Goal: Obtain resource: Obtain resource

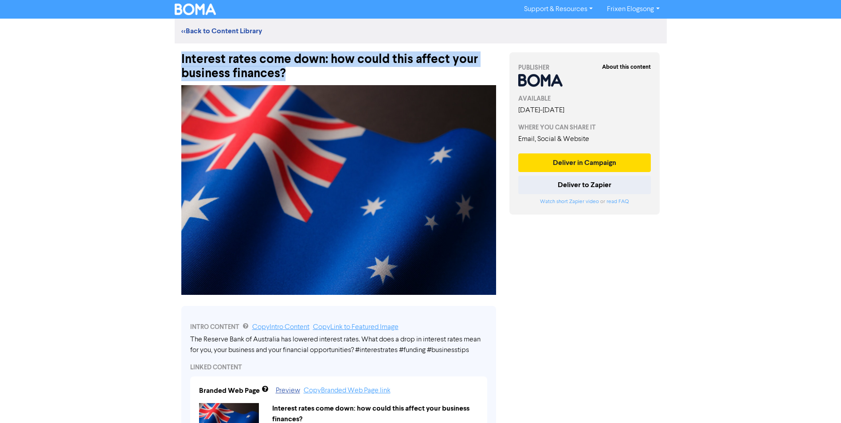
drag, startPoint x: 294, startPoint y: 74, endPoint x: 182, endPoint y: 61, distance: 112.9
click at [182, 61] on div "Interest rates come down: how could this affect your business finances?" at bounding box center [338, 61] width 315 height 37
copy div "Interest rates come down: how could this affect your business finances?"
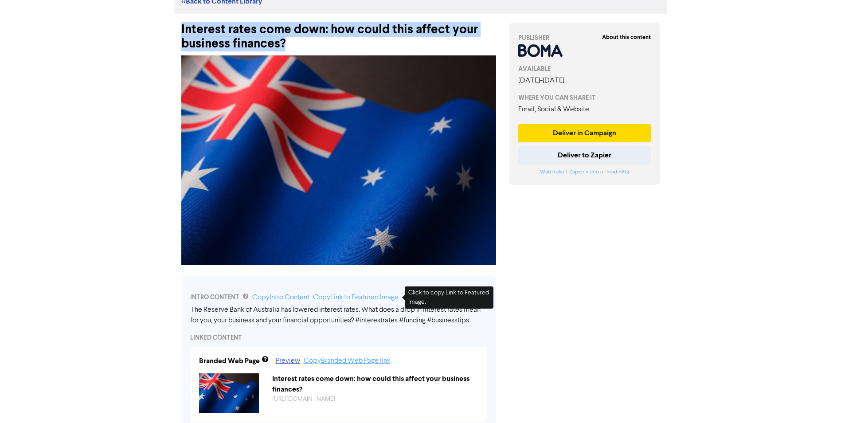
scroll to position [44, 0]
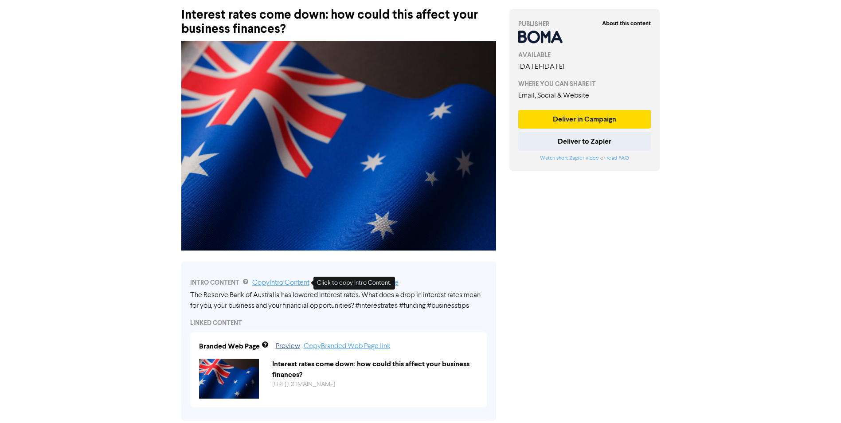
click at [270, 285] on link "Copy Intro Content" at bounding box center [280, 282] width 57 height 7
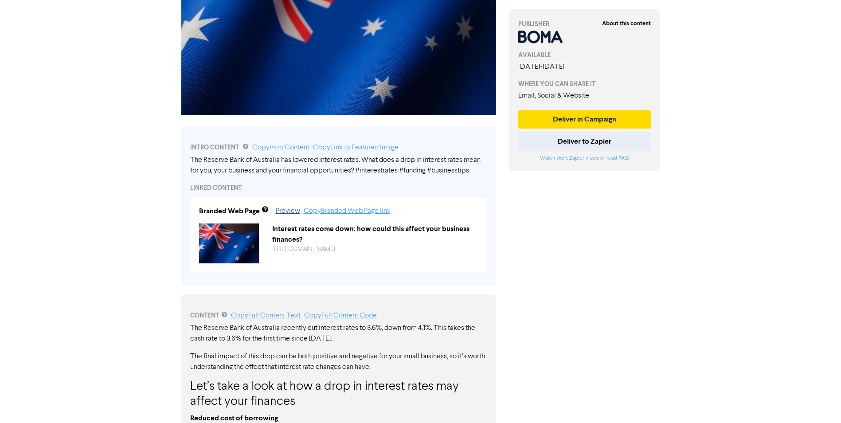
scroll to position [222, 0]
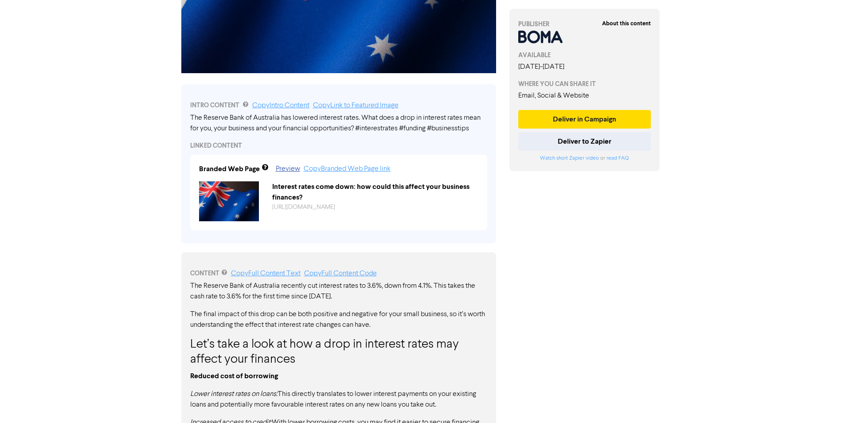
click at [650, 271] on div "About this content PUBLISHER AVAILABLE August 26th, 2025 - September 26th, 2025…" at bounding box center [585, 279] width 164 height 915
click at [347, 274] on link "Copy Full Content Code" at bounding box center [340, 273] width 73 height 7
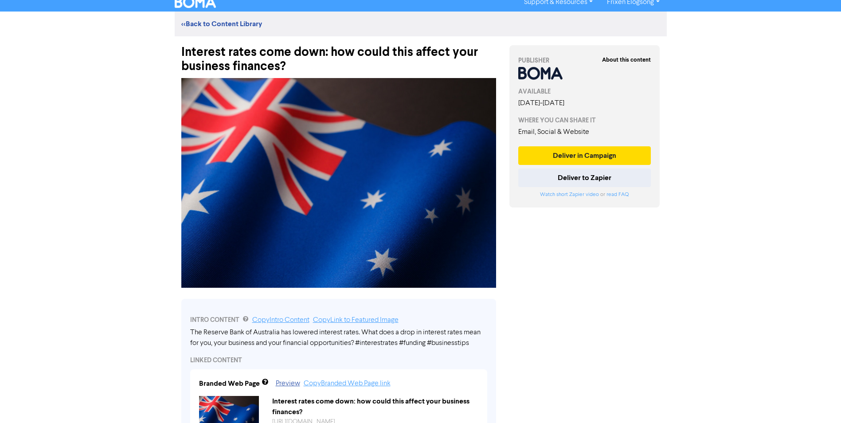
scroll to position [4, 0]
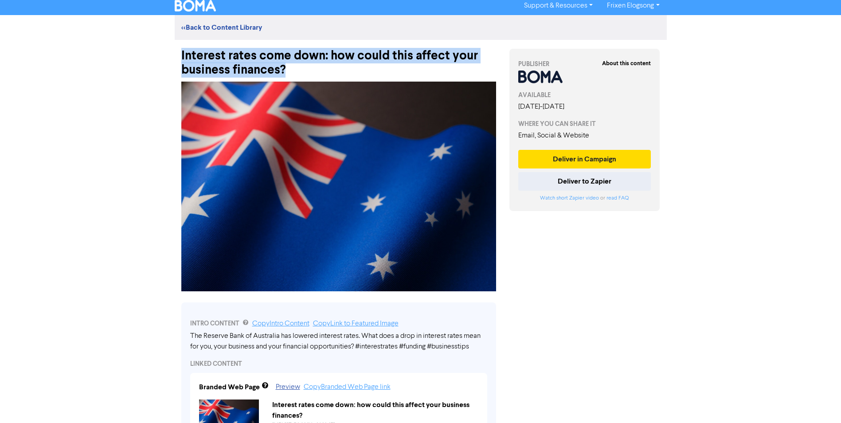
drag, startPoint x: 294, startPoint y: 68, endPoint x: 181, endPoint y: 52, distance: 113.8
click at [181, 52] on div "Interest rates come down: how could this affect your business finances?" at bounding box center [338, 58] width 315 height 37
copy div "Interest rates come down: how could this affect your business finances?"
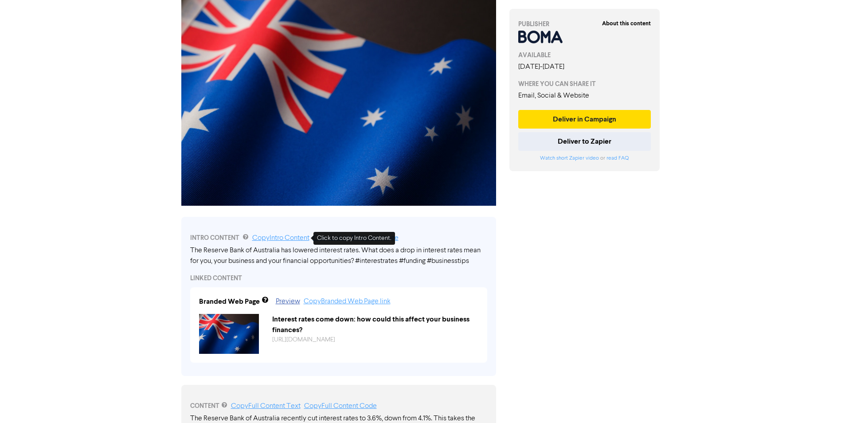
scroll to position [92, 0]
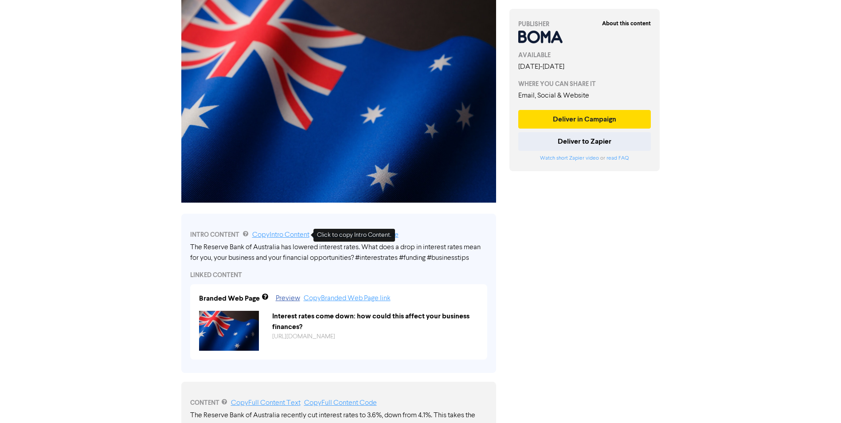
click at [274, 237] on link "Copy Intro Content" at bounding box center [280, 234] width 57 height 7
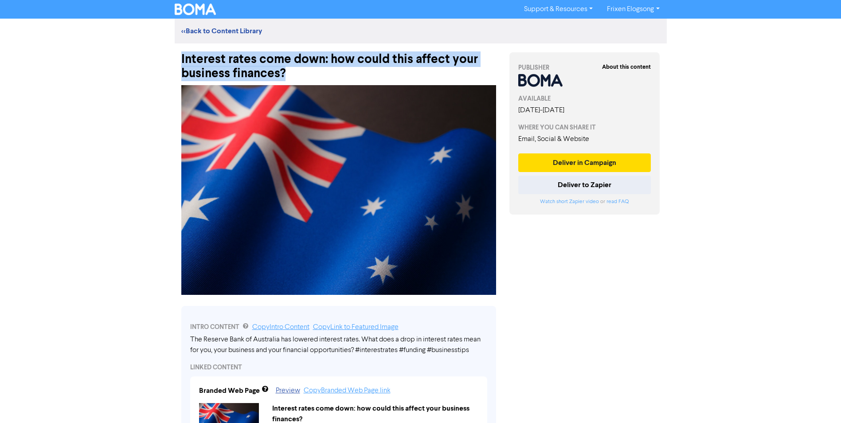
drag, startPoint x: 295, startPoint y: 70, endPoint x: 181, endPoint y: 53, distance: 115.7
click at [181, 53] on div "Interest rates come down: how could this affect your business finances?" at bounding box center [338, 61] width 315 height 37
copy div "Interest rates come down: how could this affect your business finances?"
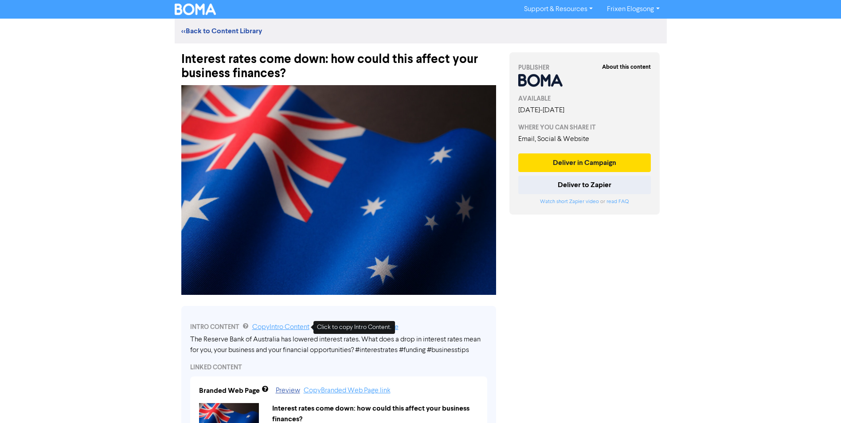
click at [277, 326] on link "Copy Intro Content" at bounding box center [280, 327] width 57 height 7
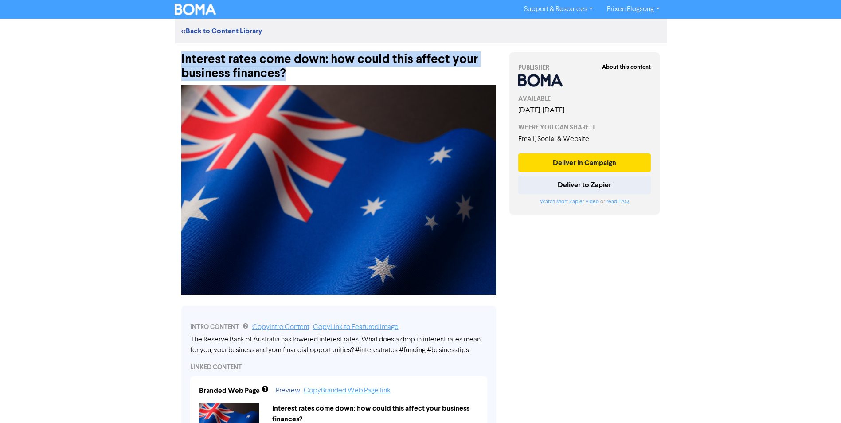
drag, startPoint x: 300, startPoint y: 74, endPoint x: 176, endPoint y: 60, distance: 124.4
click at [176, 60] on div "Interest rates come down: how could this affect your business finances?" at bounding box center [339, 61] width 328 height 37
copy div "Interest rates come down: how could this affect your business finances?"
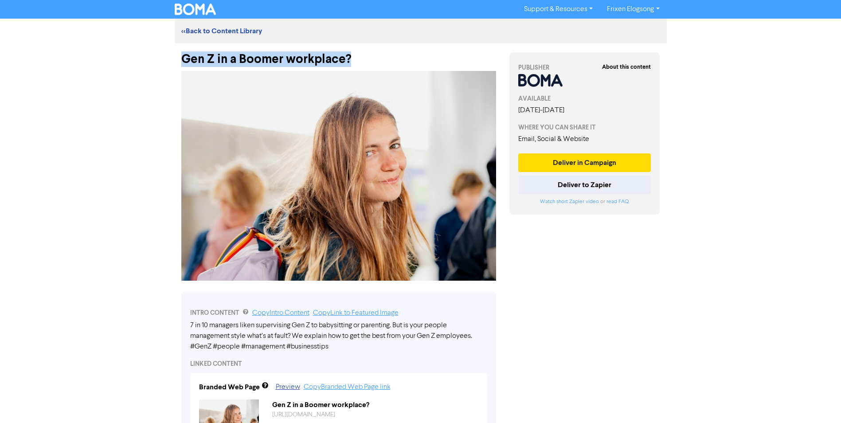
drag, startPoint x: 361, startPoint y: 57, endPoint x: 183, endPoint y: 61, distance: 178.8
click at [183, 61] on div "Gen Z in a Boomer workplace?" at bounding box center [338, 54] width 315 height 23
copy div "Gen Z in a Boomer workplace?"
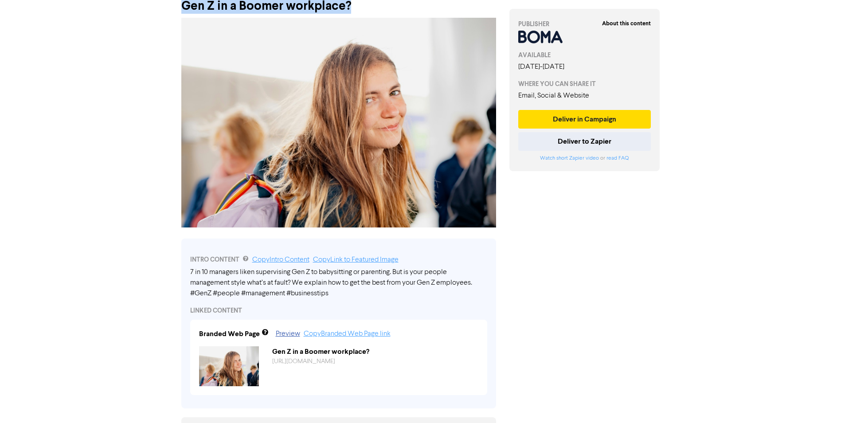
scroll to position [133, 0]
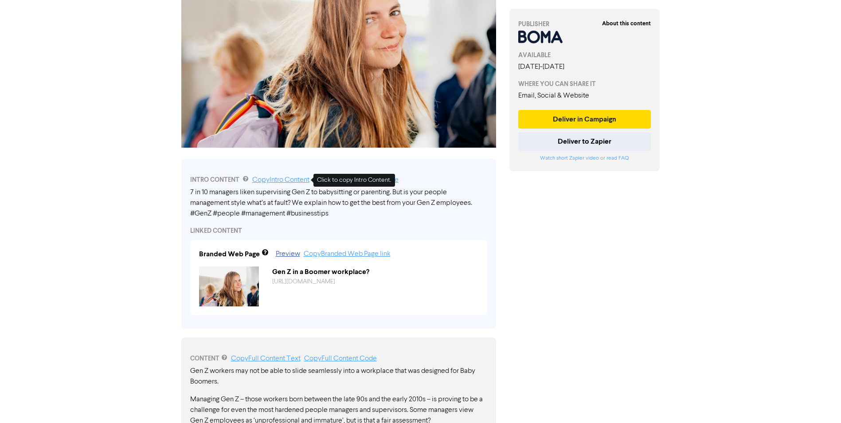
click at [273, 179] on link "Copy Intro Content" at bounding box center [280, 180] width 57 height 7
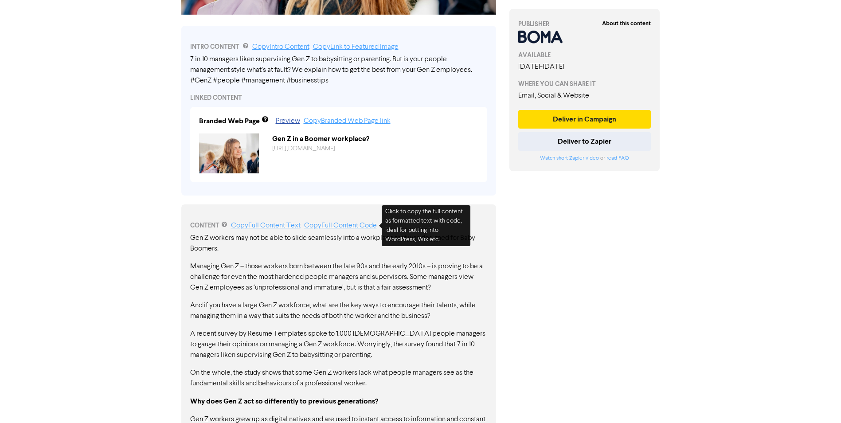
drag, startPoint x: 346, startPoint y: 227, endPoint x: 346, endPoint y: 217, distance: 9.3
click at [346, 227] on link "Copy Full Content Code" at bounding box center [340, 225] width 73 height 7
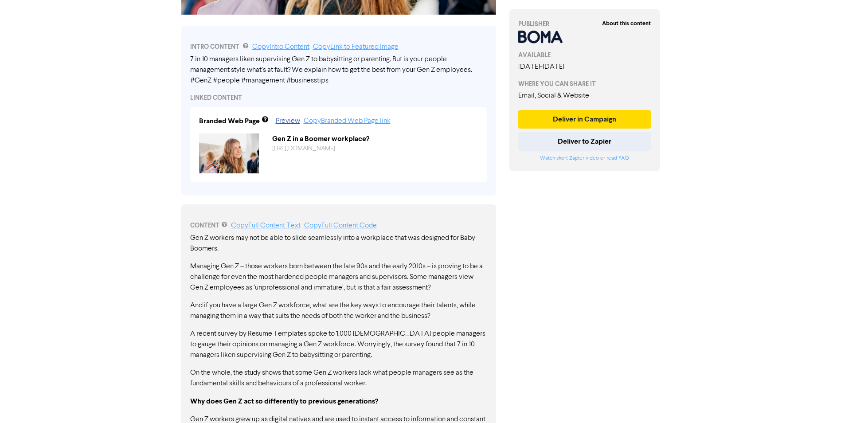
scroll to position [44, 0]
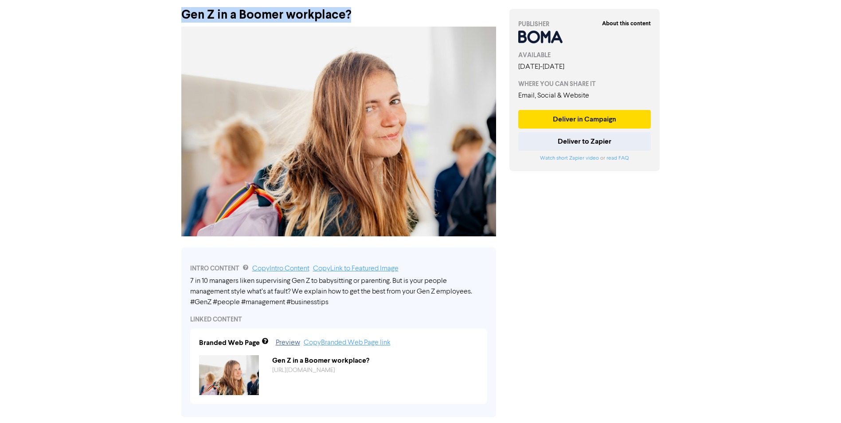
drag, startPoint x: 356, startPoint y: 11, endPoint x: 180, endPoint y: 13, distance: 175.6
click at [180, 13] on div "Gen Z in a Boomer workplace?" at bounding box center [339, 10] width 328 height 23
copy div "Gen Z in a Boomer workplace?"
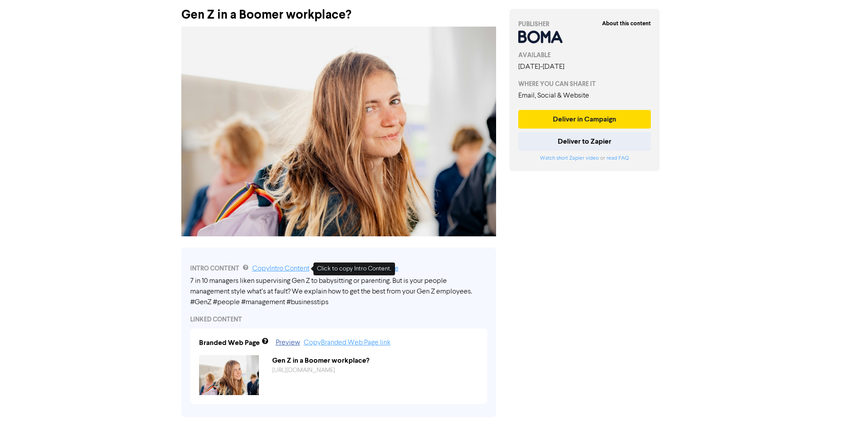
click at [271, 269] on link "Copy Intro Content" at bounding box center [280, 268] width 57 height 7
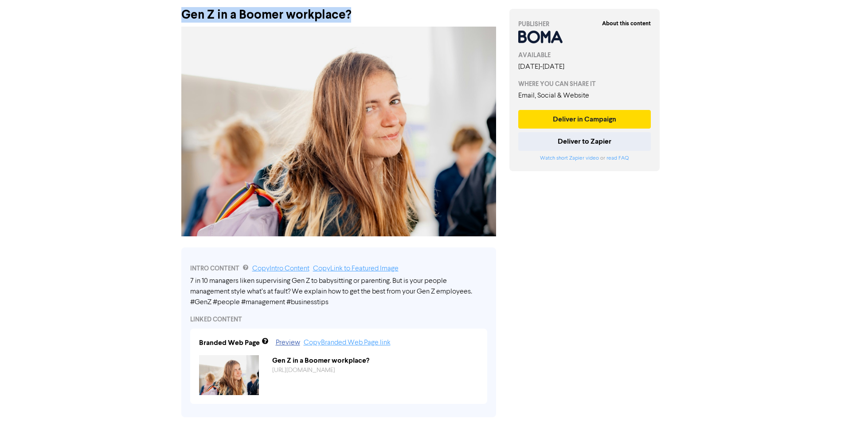
drag, startPoint x: 353, startPoint y: 16, endPoint x: 185, endPoint y: 16, distance: 167.6
click at [185, 16] on div "Gen Z in a Boomer workplace?" at bounding box center [338, 10] width 315 height 23
copy div "Gen Z in a Boomer workplace?"
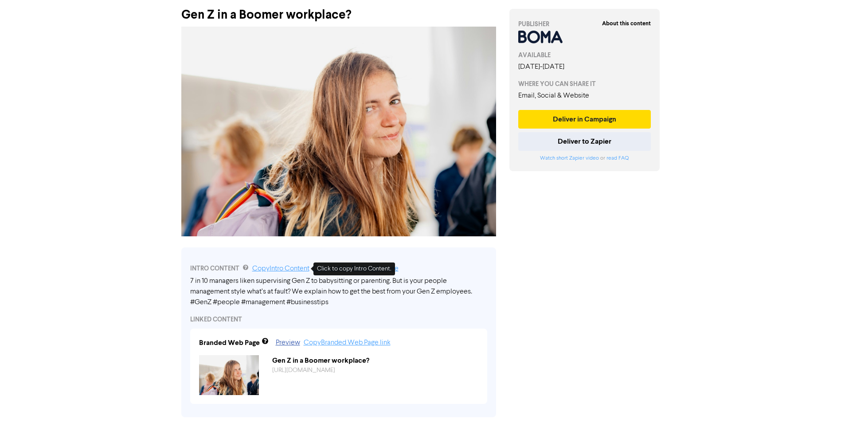
click at [275, 269] on link "Copy Intro Content" at bounding box center [280, 268] width 57 height 7
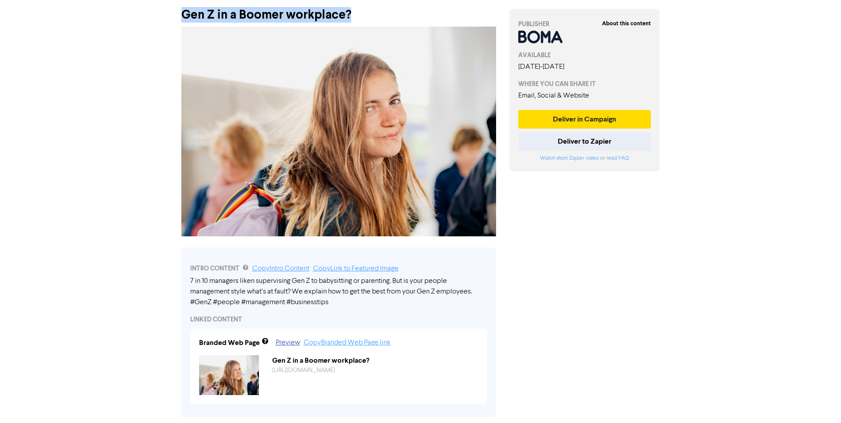
drag, startPoint x: 366, startPoint y: 10, endPoint x: 184, endPoint y: 12, distance: 182.3
click at [184, 12] on div "Gen Z in a Boomer workplace?" at bounding box center [338, 10] width 315 height 23
copy div "Gen Z in a Boomer workplace?"
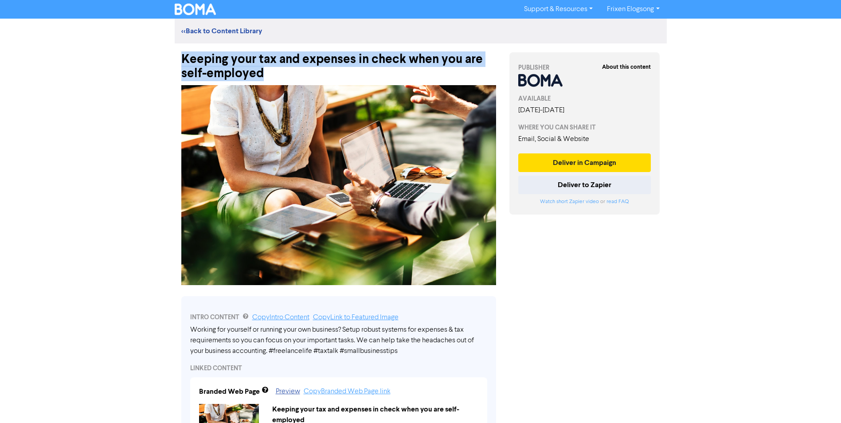
drag, startPoint x: 271, startPoint y: 75, endPoint x: 182, endPoint y: 63, distance: 89.9
click at [182, 63] on div "Keeping your tax and expenses in check when you are self-employed" at bounding box center [338, 61] width 315 height 37
copy div "Keeping your tax and expenses in check when you are self-employed"
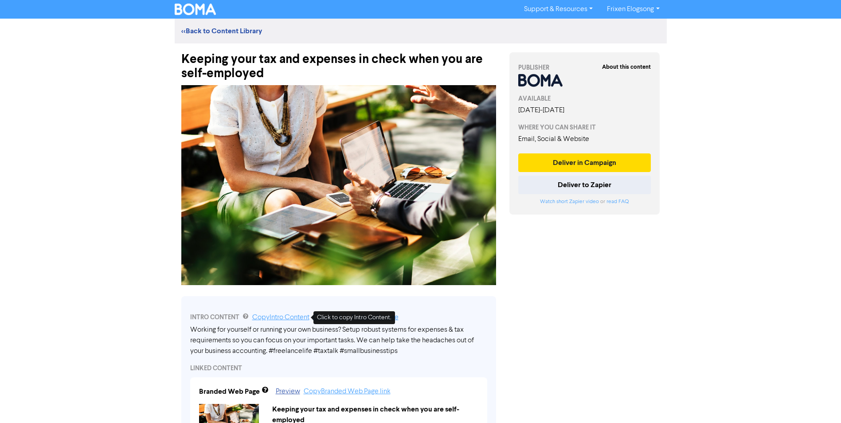
click at [286, 317] on link "Copy Intro Content" at bounding box center [280, 317] width 57 height 7
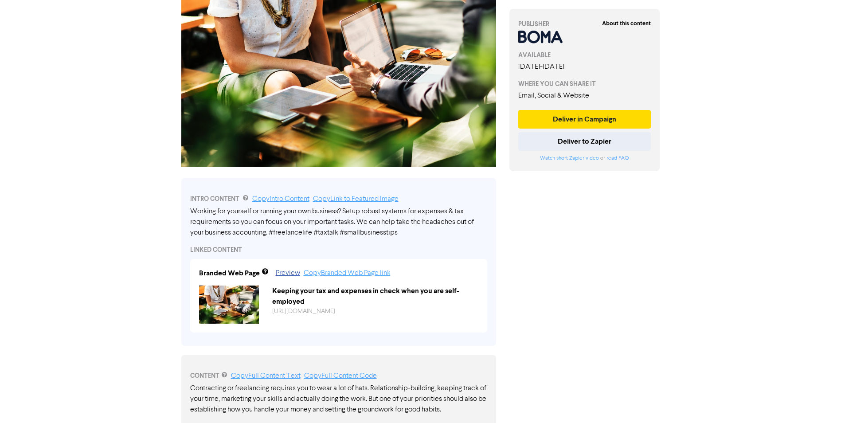
scroll to position [177, 0]
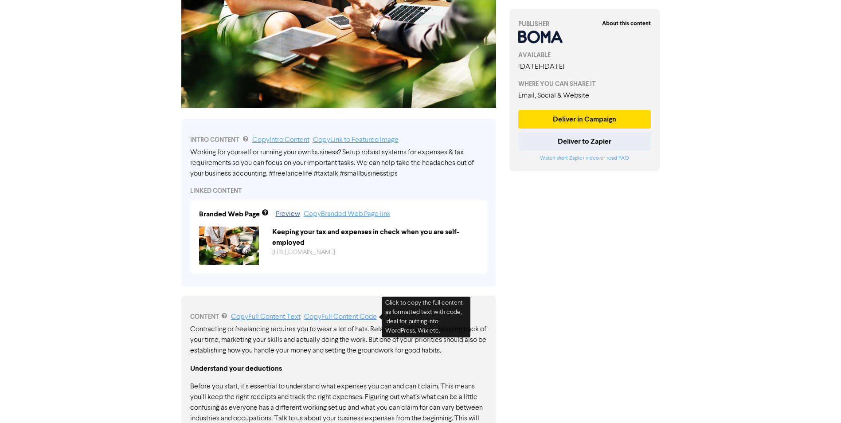
click at [330, 318] on link "Copy Full Content Code" at bounding box center [340, 317] width 73 height 7
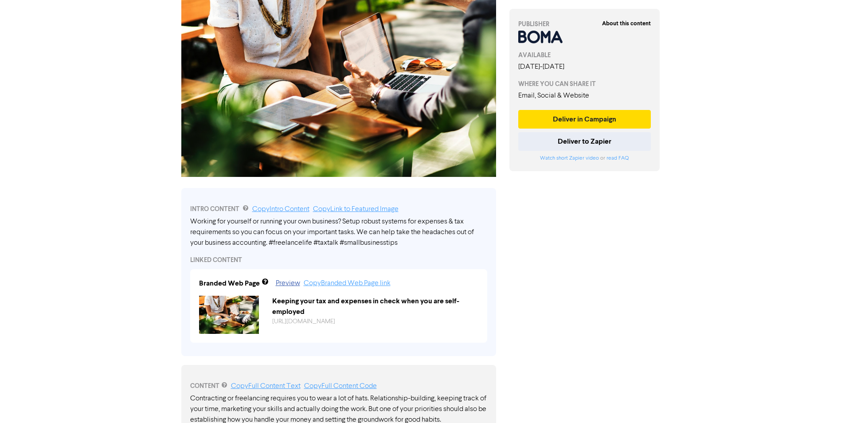
scroll to position [44, 0]
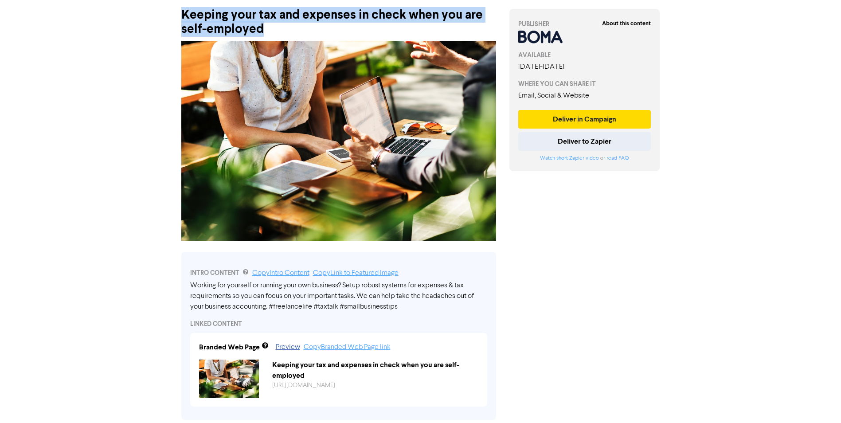
drag, startPoint x: 273, startPoint y: 29, endPoint x: 182, endPoint y: 13, distance: 91.8
click at [182, 13] on div "Keeping your tax and expenses in check when you are self-employed" at bounding box center [338, 17] width 315 height 37
copy div "Keeping your tax and expenses in check when you are self-employed"
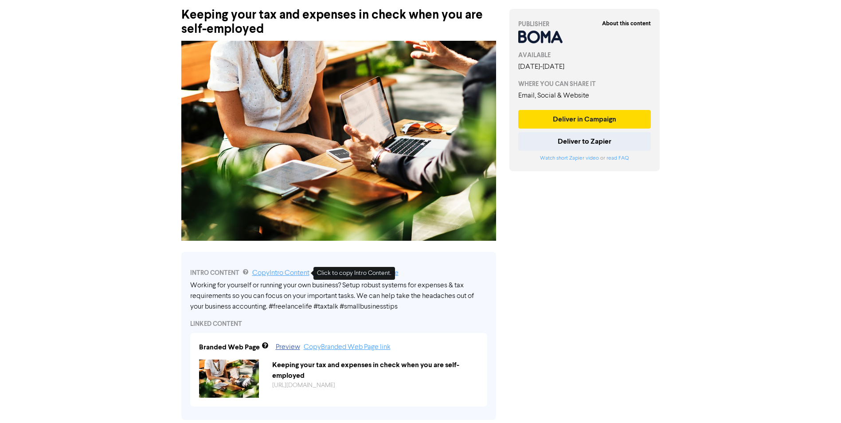
click at [285, 272] on link "Copy Intro Content" at bounding box center [280, 273] width 57 height 7
drag, startPoint x: 263, startPoint y: 22, endPoint x: 194, endPoint y: 17, distance: 69.3
click at [194, 17] on div "Keeping your tax and expenses in check when you are self-employed" at bounding box center [338, 17] width 315 height 37
drag, startPoint x: 194, startPoint y: 17, endPoint x: 304, endPoint y: 29, distance: 110.2
click at [304, 29] on div "Keeping your tax and expenses in check when you are self-employed" at bounding box center [338, 17] width 315 height 37
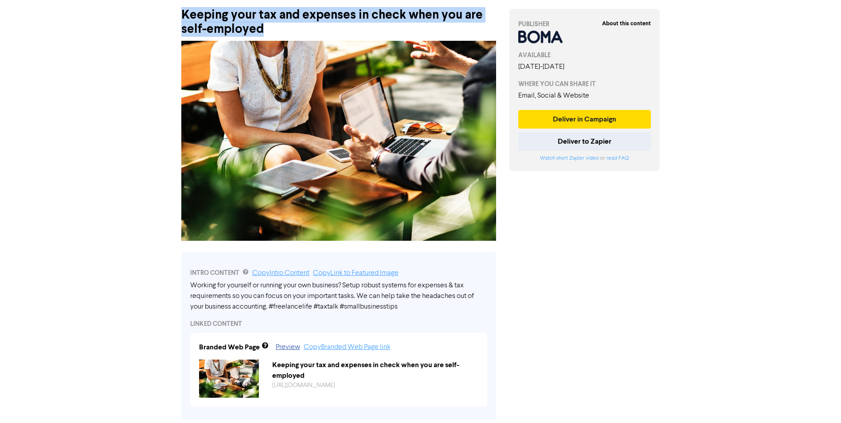
drag, startPoint x: 265, startPoint y: 28, endPoint x: 181, endPoint y: 15, distance: 84.9
click at [181, 15] on div "Keeping your tax and expenses in check when you are self-employed" at bounding box center [338, 17] width 315 height 37
copy div "Keeping your tax and expenses in check when you are self-employed"
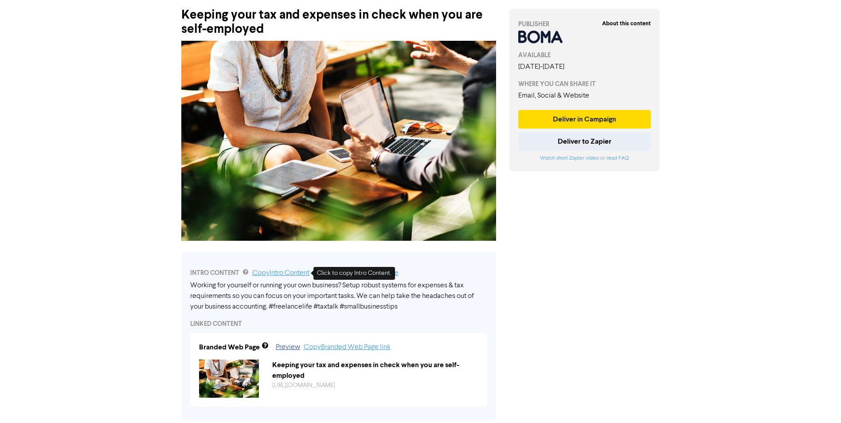
click at [283, 272] on link "Copy Intro Content" at bounding box center [280, 273] width 57 height 7
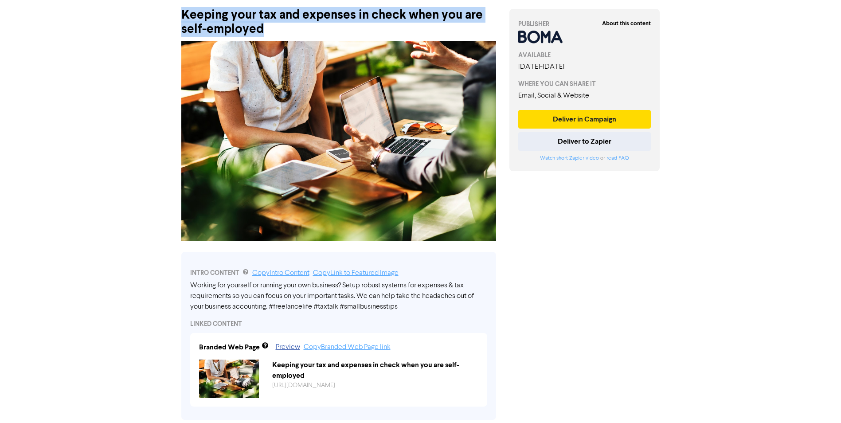
drag, startPoint x: 263, startPoint y: 33, endPoint x: 183, endPoint y: 15, distance: 82.3
click at [183, 15] on div "Keeping your tax and expenses in check when you are self-employed" at bounding box center [338, 17] width 315 height 37
copy div "Keeping your tax and expenses in check when you are self-employed"
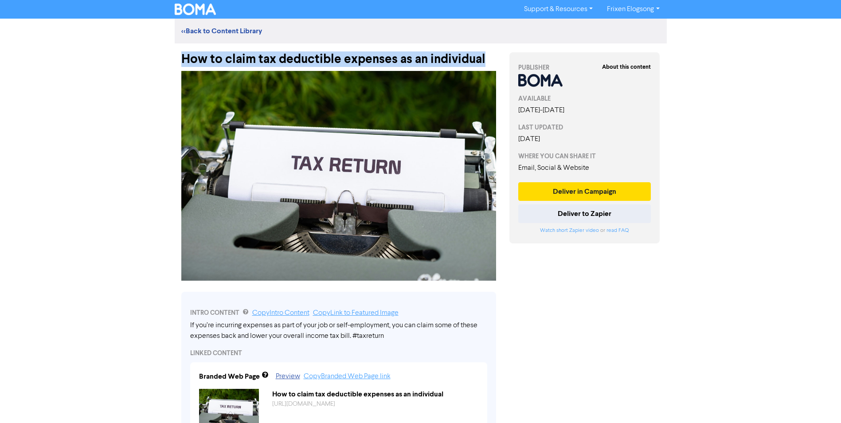
drag, startPoint x: 487, startPoint y: 62, endPoint x: 182, endPoint y: 56, distance: 305.2
click at [182, 56] on div "How to claim tax deductible expenses as an individual" at bounding box center [338, 54] width 315 height 23
copy div "How to claim tax deductible expenses as an individual"
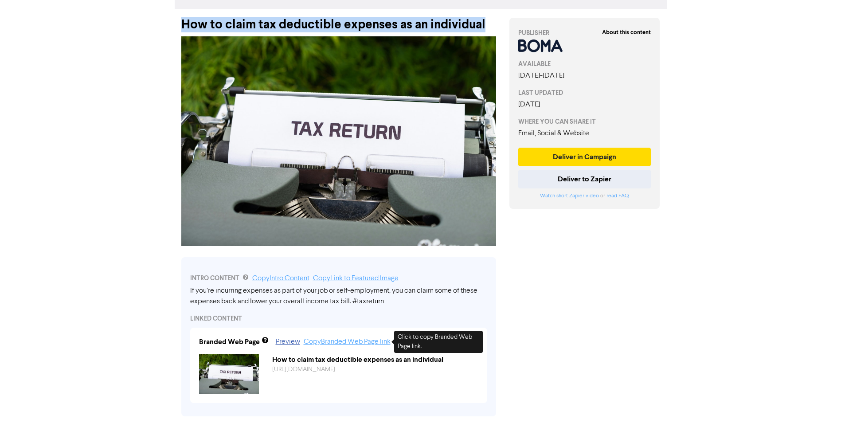
scroll to position [89, 0]
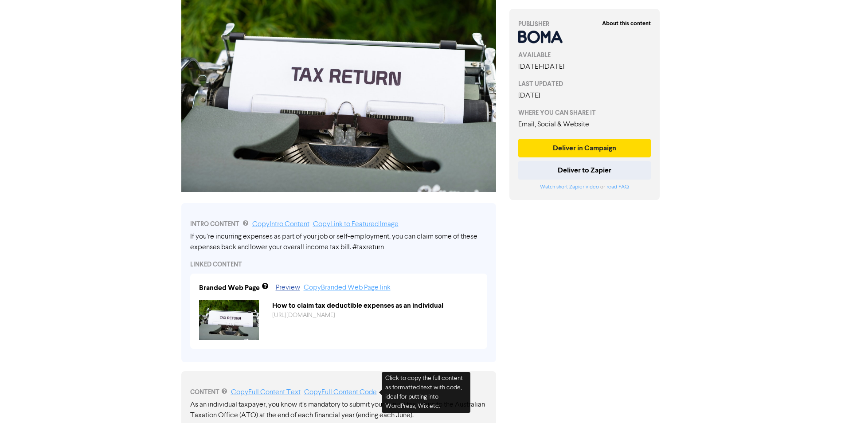
click at [343, 393] on link "Copy Full Content Code" at bounding box center [340, 392] width 73 height 7
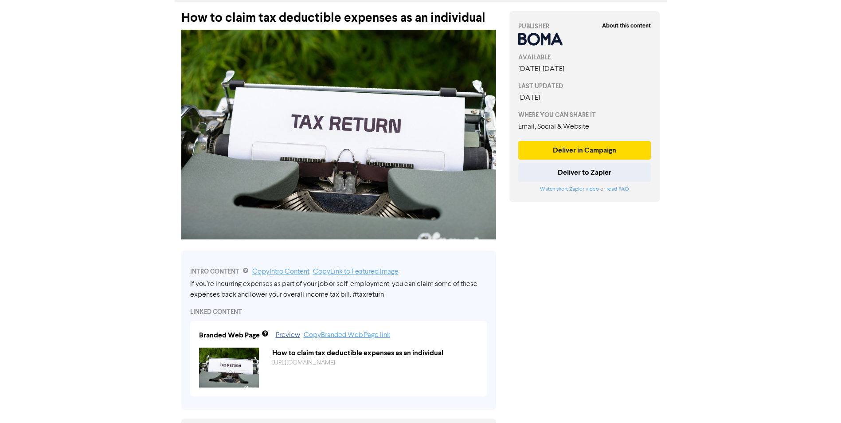
scroll to position [0, 0]
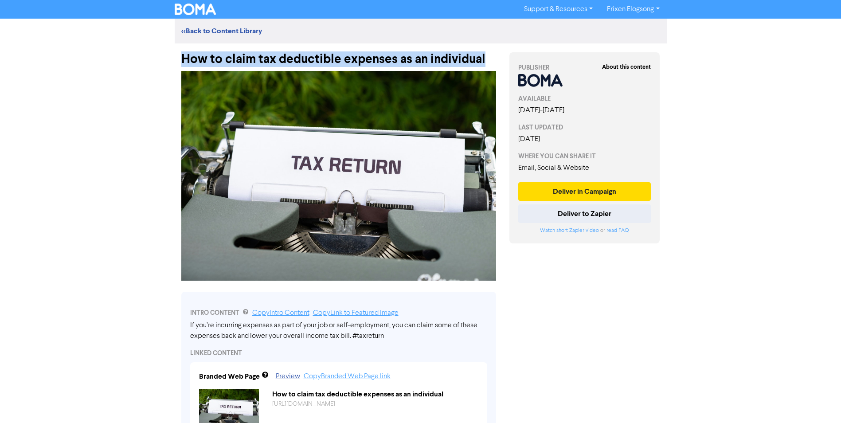
drag, startPoint x: 491, startPoint y: 55, endPoint x: 181, endPoint y: 59, distance: 310.0
click at [181, 59] on div "How to claim tax deductible expenses as an individual" at bounding box center [338, 54] width 315 height 23
copy div "How to claim tax deductible expenses as an individual"
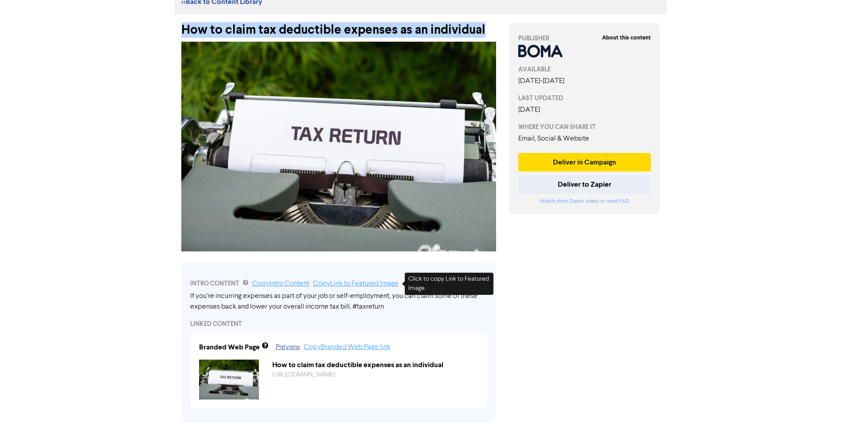
scroll to position [44, 0]
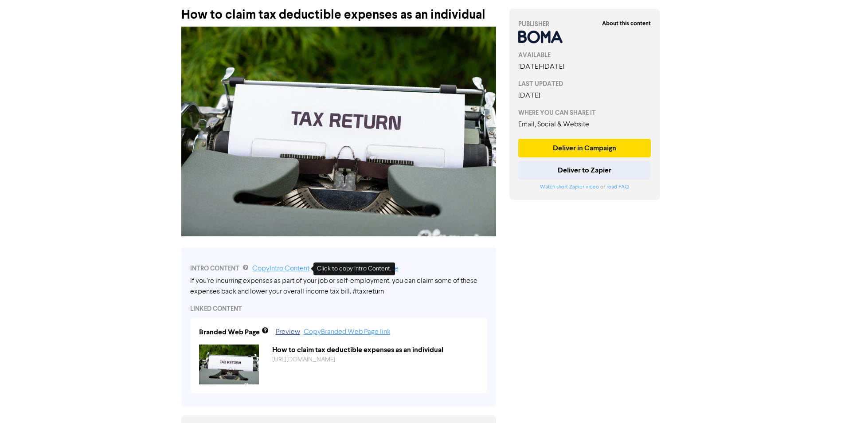
click at [275, 265] on link "Copy Intro Content" at bounding box center [280, 268] width 57 height 7
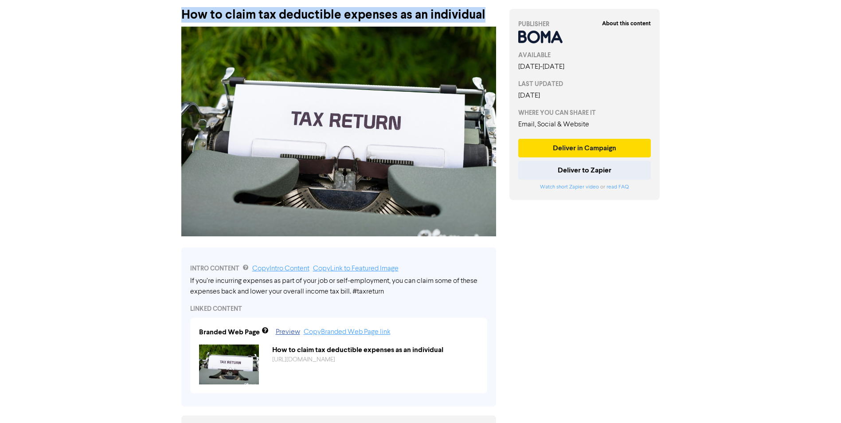
drag, startPoint x: 485, startPoint y: 13, endPoint x: 183, endPoint y: 17, distance: 302.0
click at [183, 17] on div "How to claim tax deductible expenses as an individual" at bounding box center [338, 10] width 315 height 23
copy div "How to claim tax deductible expenses as an individual"
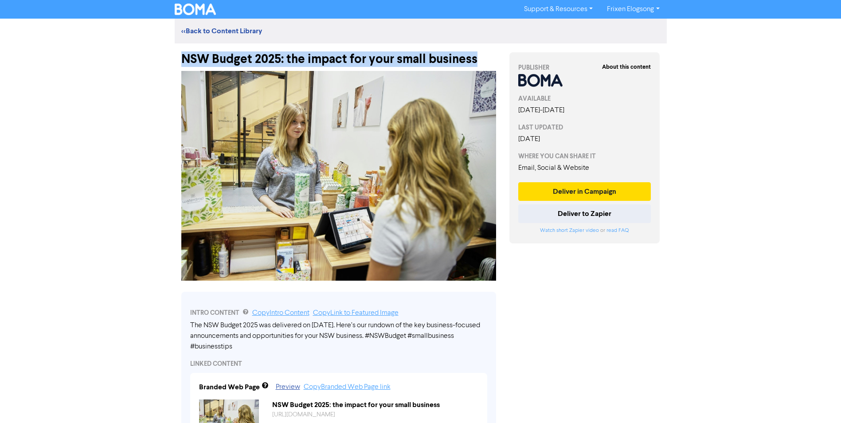
drag, startPoint x: 476, startPoint y: 62, endPoint x: 185, endPoint y: 55, distance: 291.5
click at [185, 55] on div "NSW Budget 2025: the impact for your small business" at bounding box center [338, 54] width 315 height 23
copy div "NSW Budget 2025: the impact for your small business"
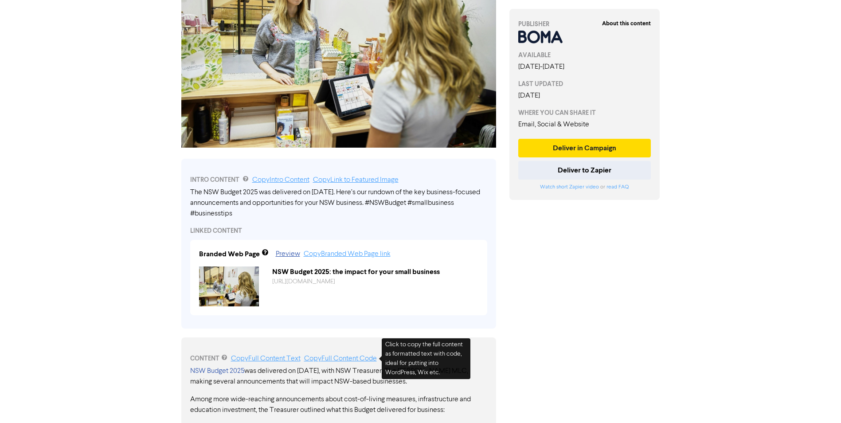
drag, startPoint x: 352, startPoint y: 359, endPoint x: 355, endPoint y: 331, distance: 28.2
click at [352, 359] on link "Copy Full Content Code" at bounding box center [340, 358] width 73 height 7
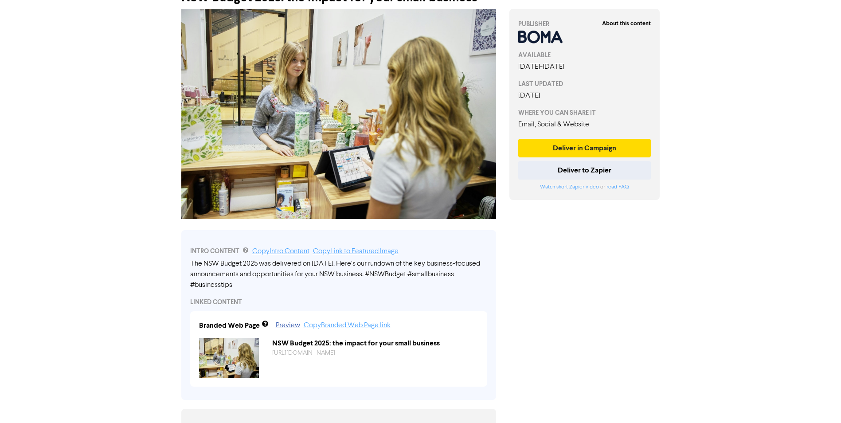
scroll to position [0, 0]
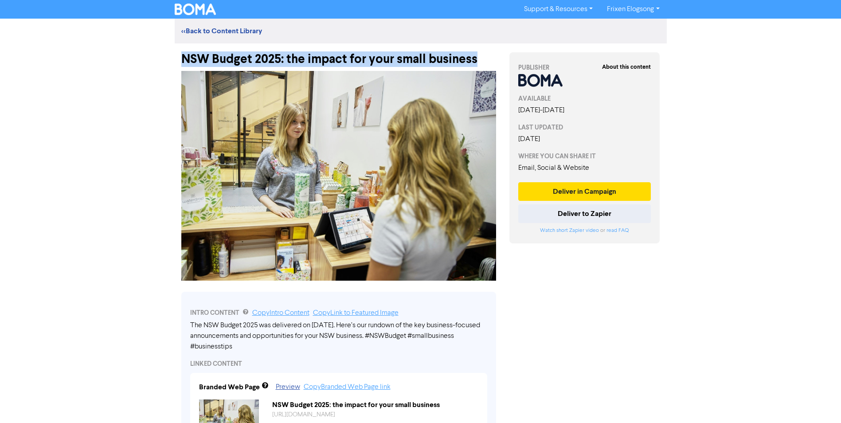
drag, startPoint x: 488, startPoint y: 61, endPoint x: 180, endPoint y: 60, distance: 308.7
click at [180, 60] on div "NSW Budget 2025: the impact for your small business" at bounding box center [339, 54] width 328 height 23
copy div "NSW Budget 2025: the impact for your small business"
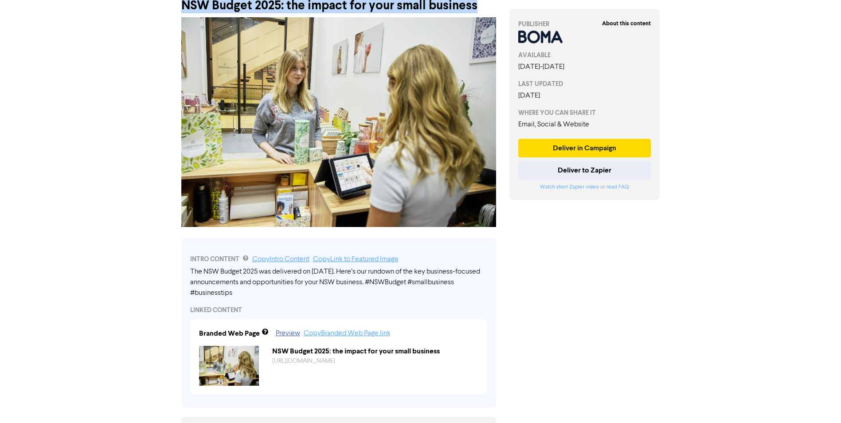
scroll to position [177, 0]
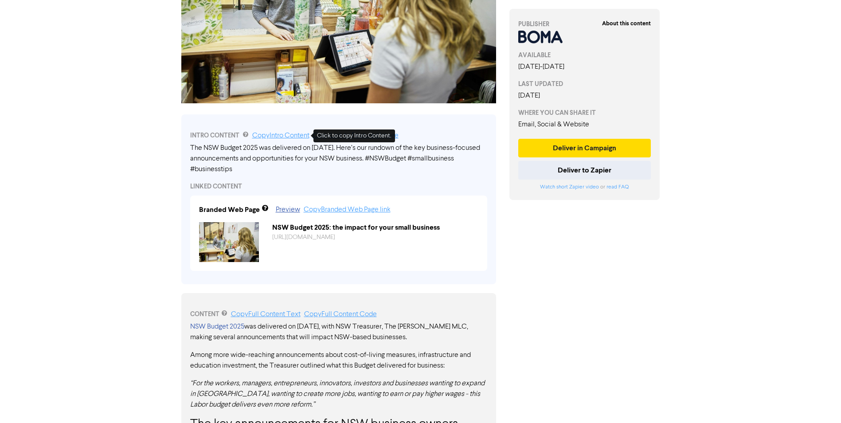
click at [288, 135] on link "Copy Intro Content" at bounding box center [280, 135] width 57 height 7
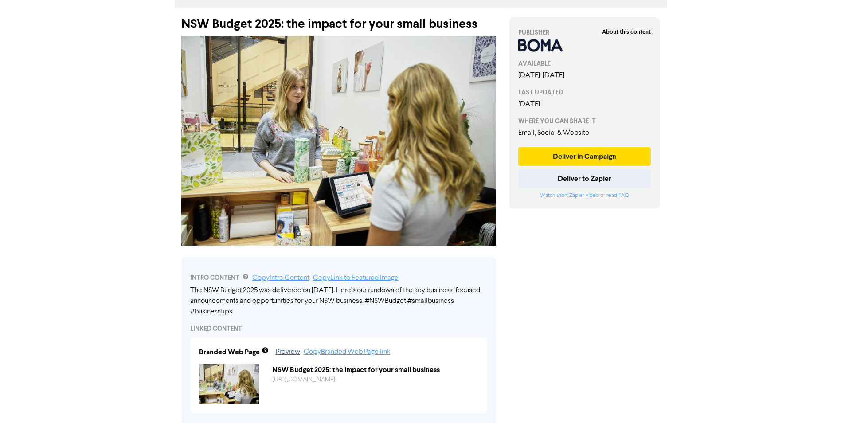
scroll to position [0, 0]
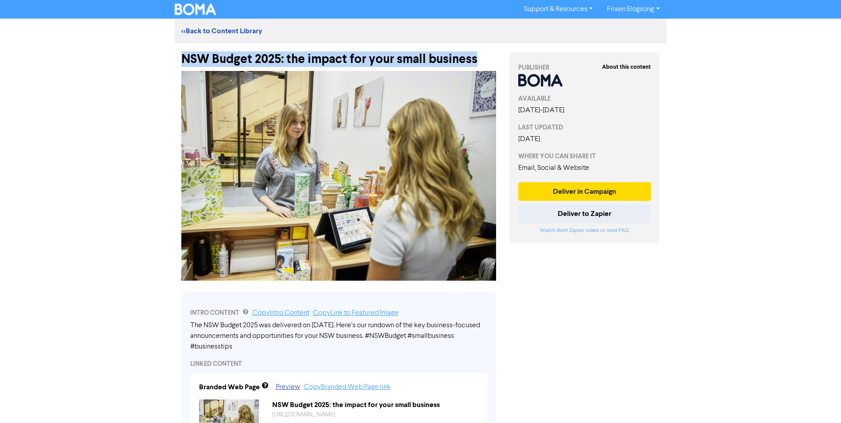
drag, startPoint x: 482, startPoint y: 61, endPoint x: 184, endPoint y: 61, distance: 298.0
click at [184, 61] on div "NSW Budget 2025: the impact for your small business" at bounding box center [338, 54] width 315 height 23
copy div "NSW Budget 2025: the impact for your small business"
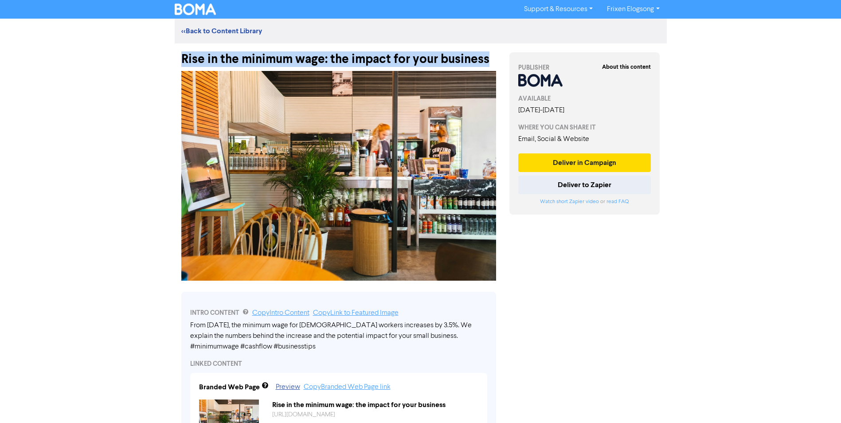
drag, startPoint x: 491, startPoint y: 59, endPoint x: 182, endPoint y: 65, distance: 309.2
click at [182, 65] on div "Rise in the minimum wage: the impact for your business" at bounding box center [338, 54] width 315 height 23
copy div "Rise in the minimum wage: the impact for your business"
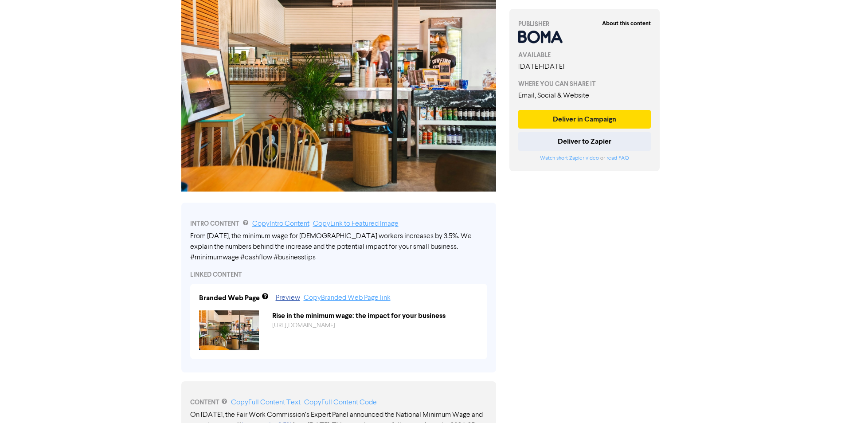
scroll to position [222, 0]
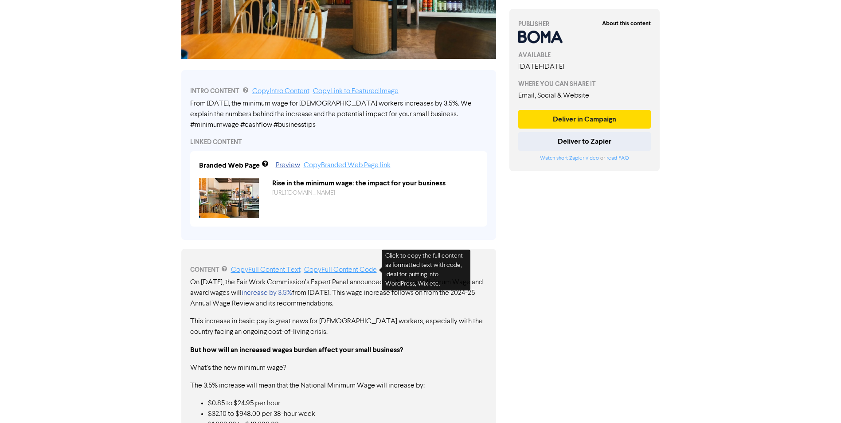
click at [361, 274] on link "Copy Full Content Code" at bounding box center [340, 270] width 73 height 7
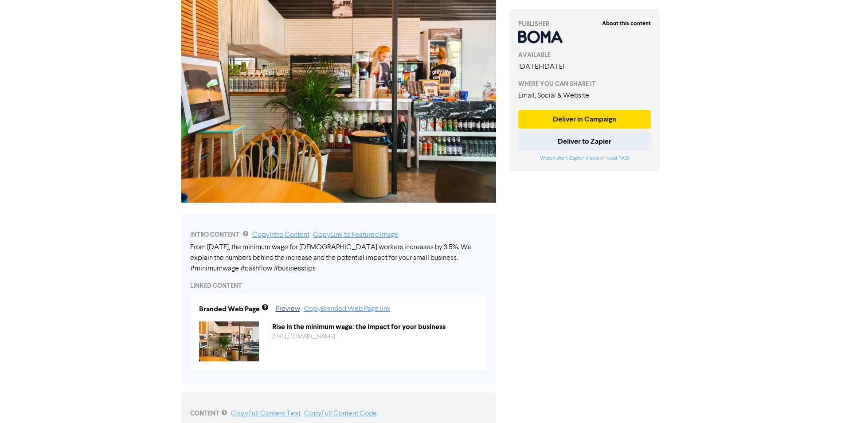
scroll to position [0, 0]
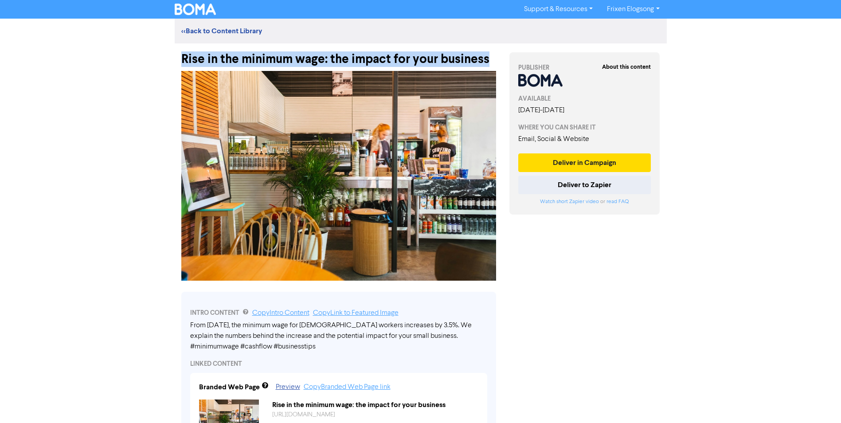
drag, startPoint x: 487, startPoint y: 61, endPoint x: 184, endPoint y: 61, distance: 302.5
click at [184, 61] on div "Rise in the minimum wage: the impact for your business" at bounding box center [338, 54] width 315 height 23
copy div "Rise in the minimum wage: the impact for your business"
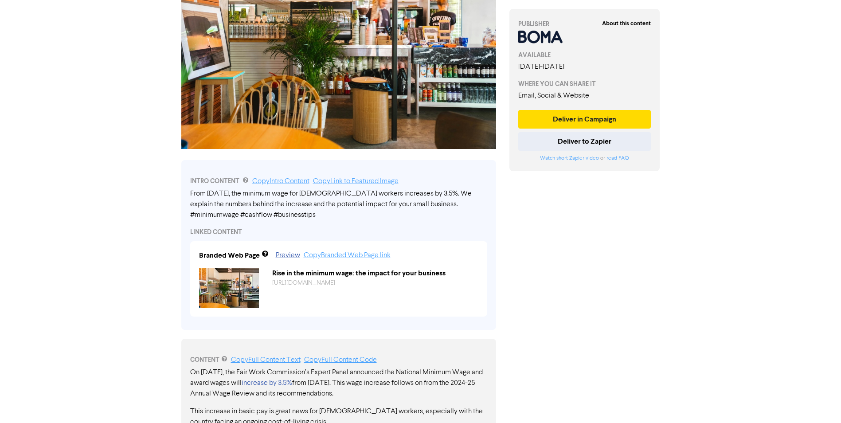
scroll to position [133, 0]
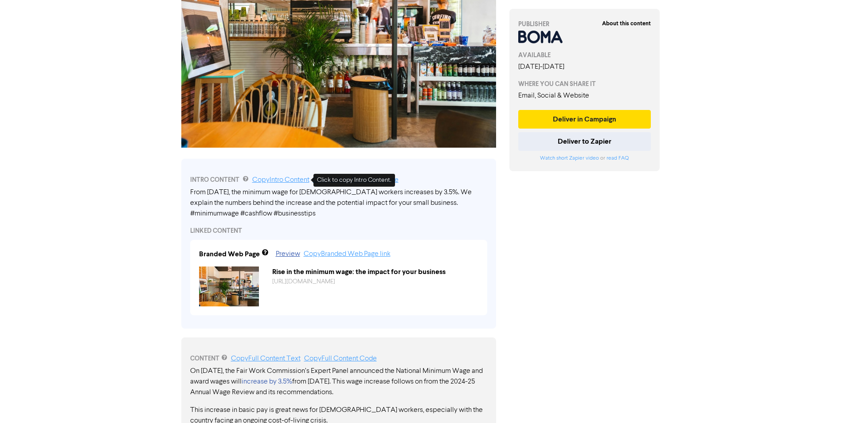
click at [282, 179] on link "Copy Intro Content" at bounding box center [280, 180] width 57 height 7
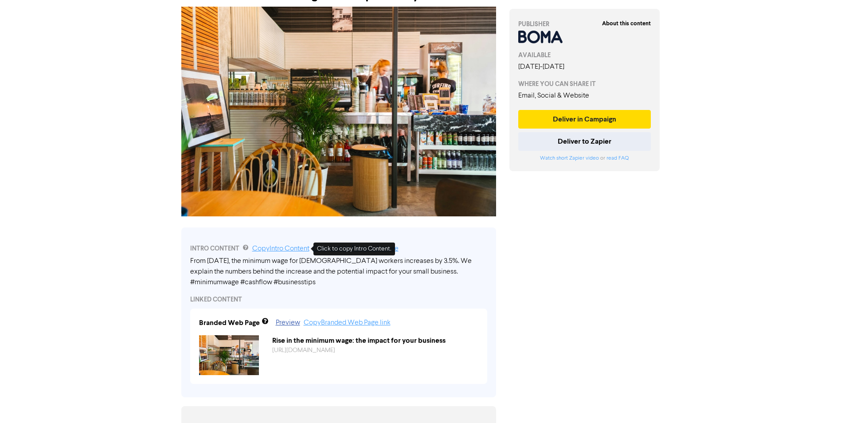
scroll to position [0, 0]
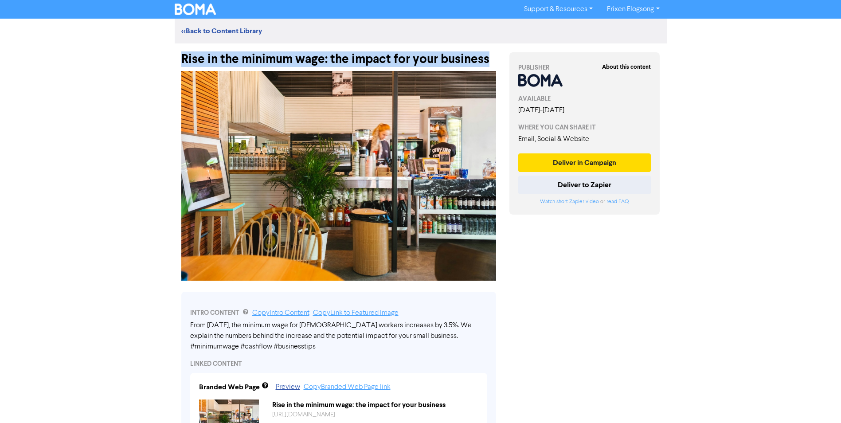
drag, startPoint x: 492, startPoint y: 62, endPoint x: 180, endPoint y: 59, distance: 312.7
click at [180, 59] on div "Rise in the minimum wage: the impact for your business" at bounding box center [339, 54] width 328 height 23
copy div "Rise in the minimum wage: the impact for your business"
